Goal: Task Accomplishment & Management: Use online tool/utility

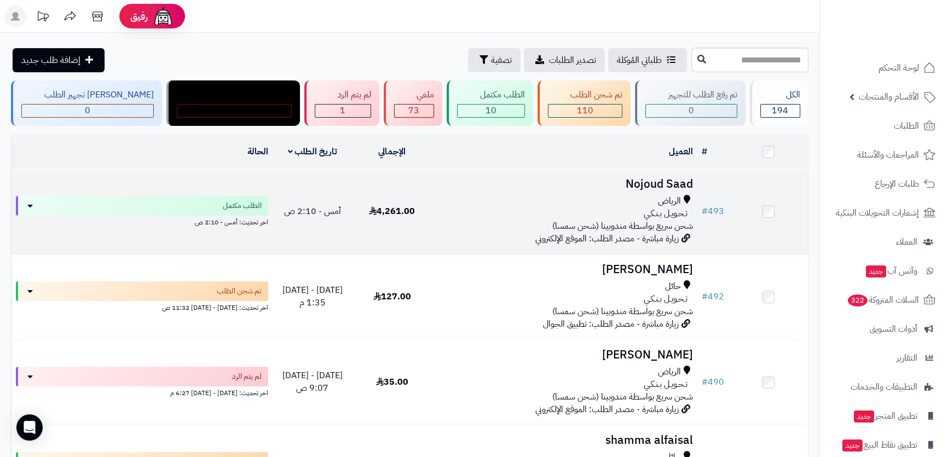
click at [645, 178] on h3 "Nojoud Saad" at bounding box center [564, 184] width 257 height 13
click at [652, 179] on h3 "Nojoud Saad" at bounding box center [564, 184] width 257 height 13
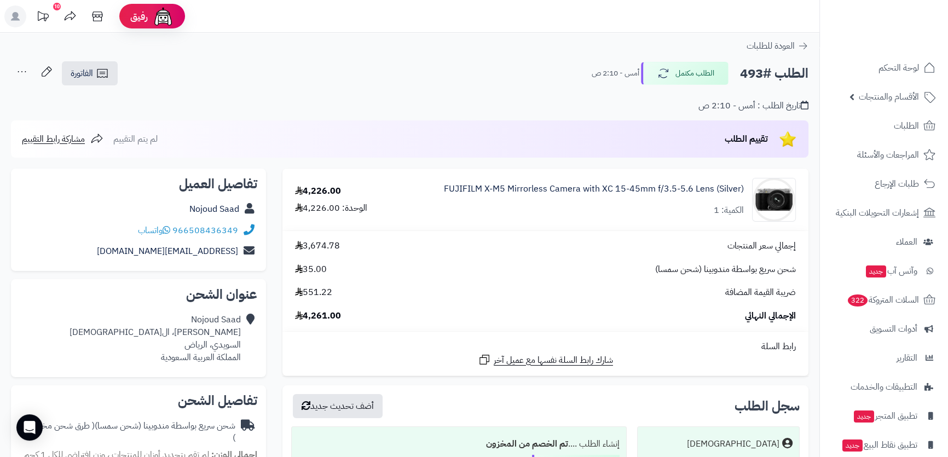
click at [885, 128] on link "الطلبات" at bounding box center [884, 126] width 115 height 26
